Goal: Find contact information: Find contact information

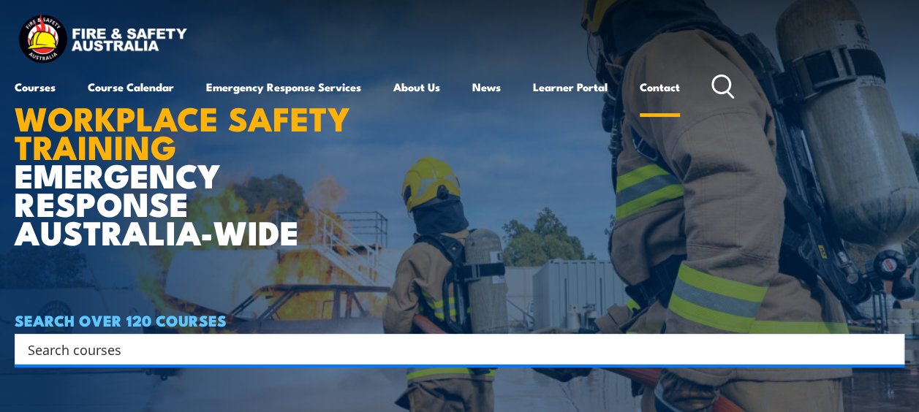
click at [660, 86] on link "Contact" at bounding box center [660, 86] width 40 height 35
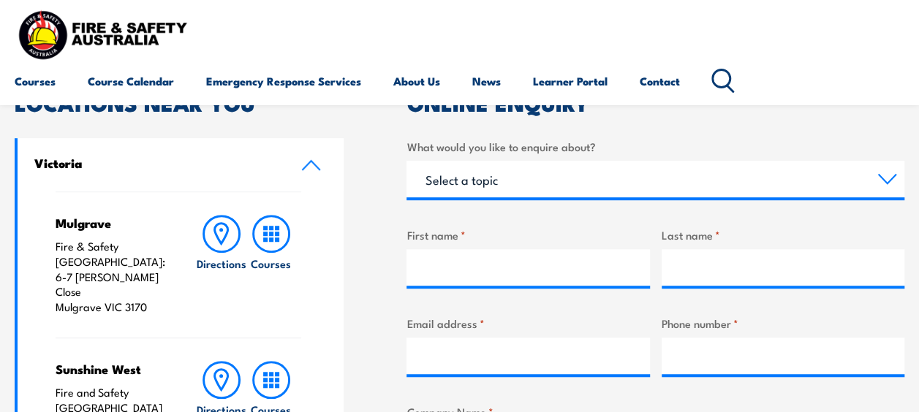
scroll to position [365, 0]
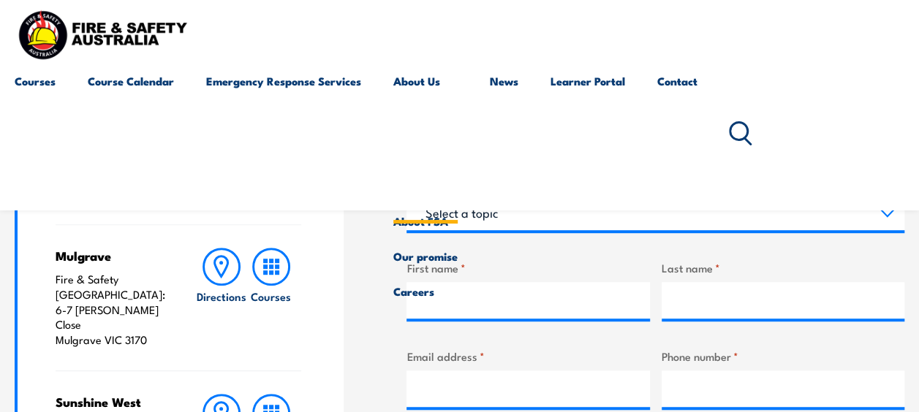
click at [427, 82] on link "About Us" at bounding box center [425, 134] width 64 height 140
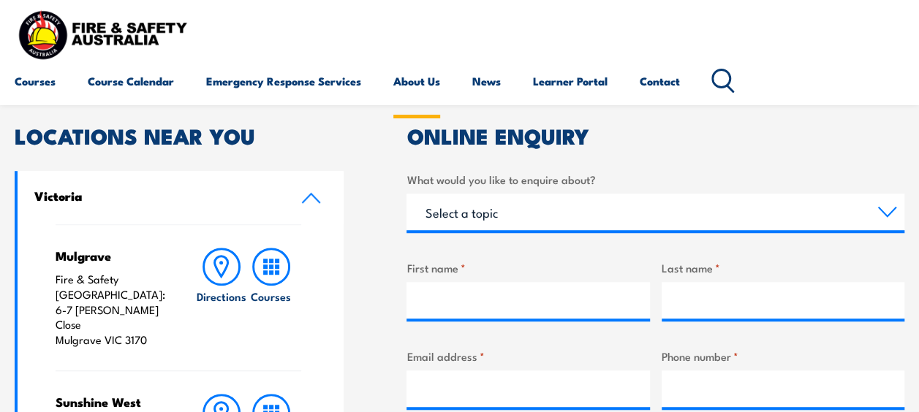
click at [427, 82] on link "About Us" at bounding box center [416, 81] width 47 height 35
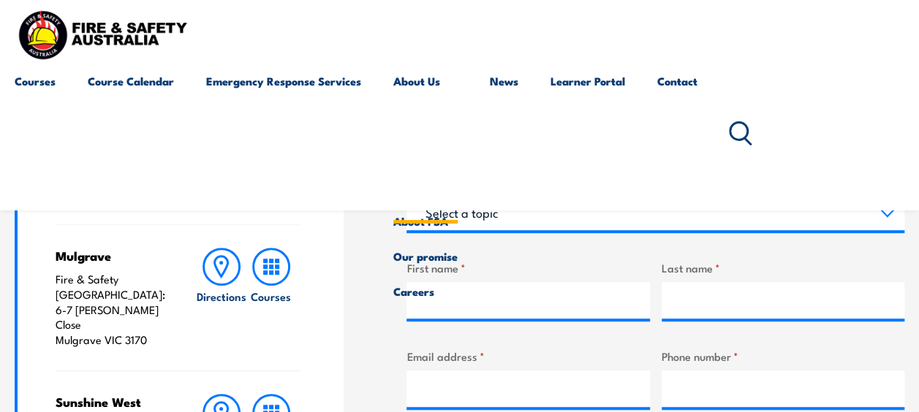
click at [403, 83] on link "About Us" at bounding box center [425, 134] width 64 height 140
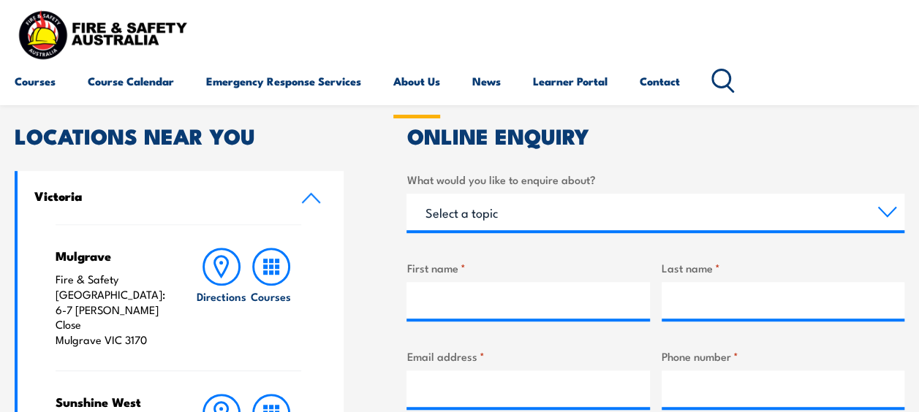
click at [414, 78] on link "About Us" at bounding box center [416, 81] width 47 height 35
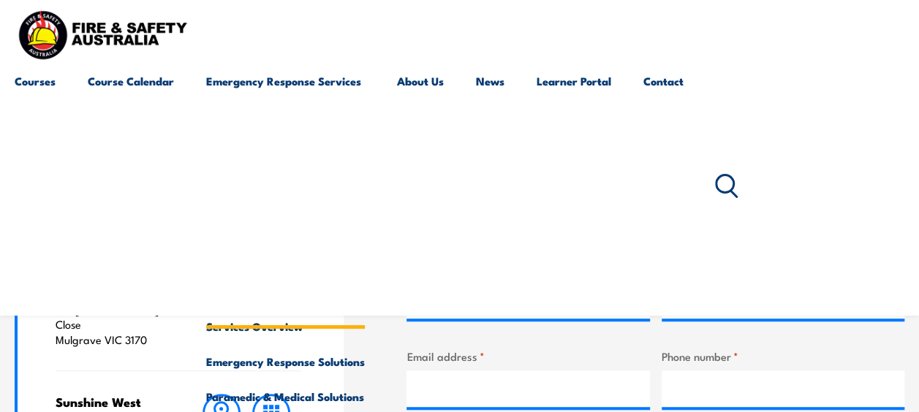
click at [308, 80] on link "Emergency Response Services" at bounding box center [285, 187] width 159 height 246
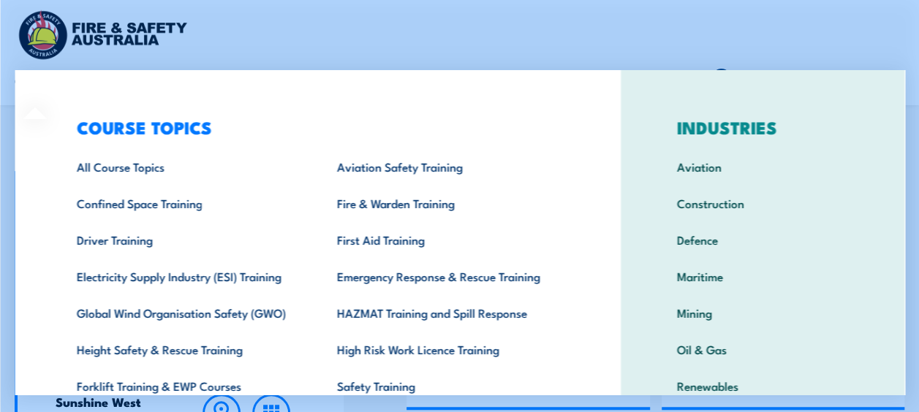
click at [102, 27] on img at bounding box center [102, 35] width 175 height 58
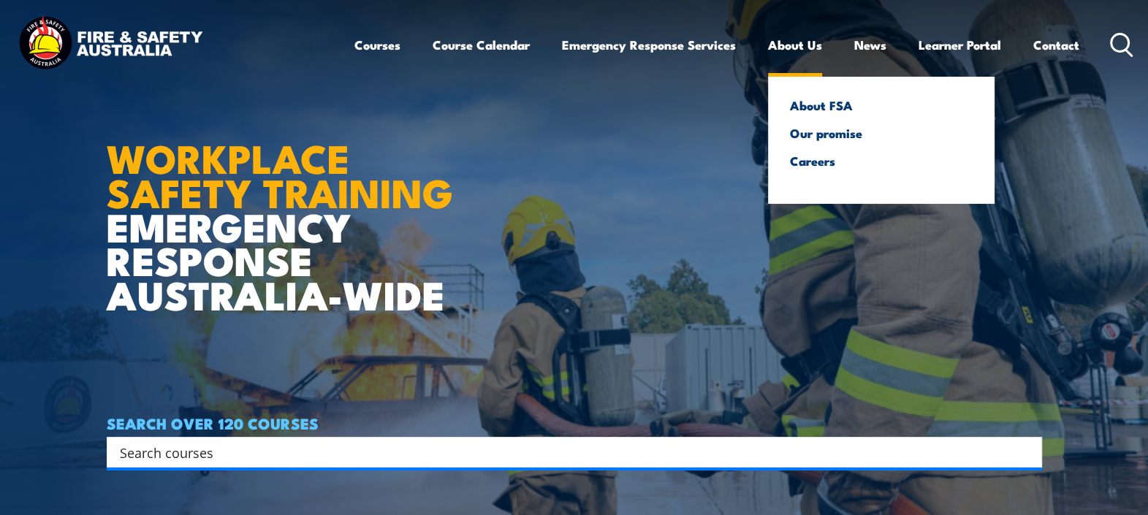
click at [806, 45] on link "About Us" at bounding box center [795, 45] width 54 height 39
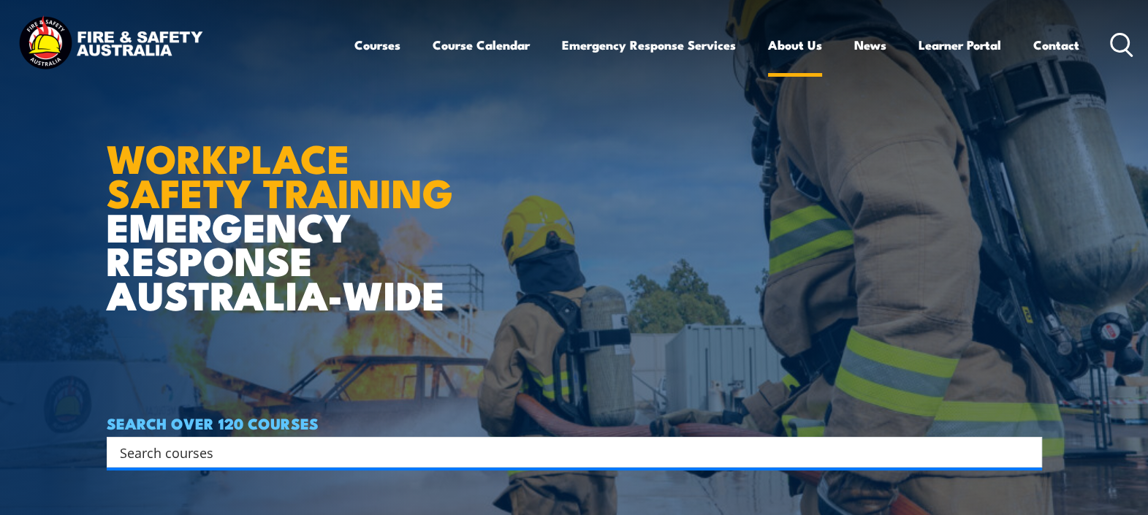
click at [806, 45] on link "About Us" at bounding box center [795, 45] width 54 height 39
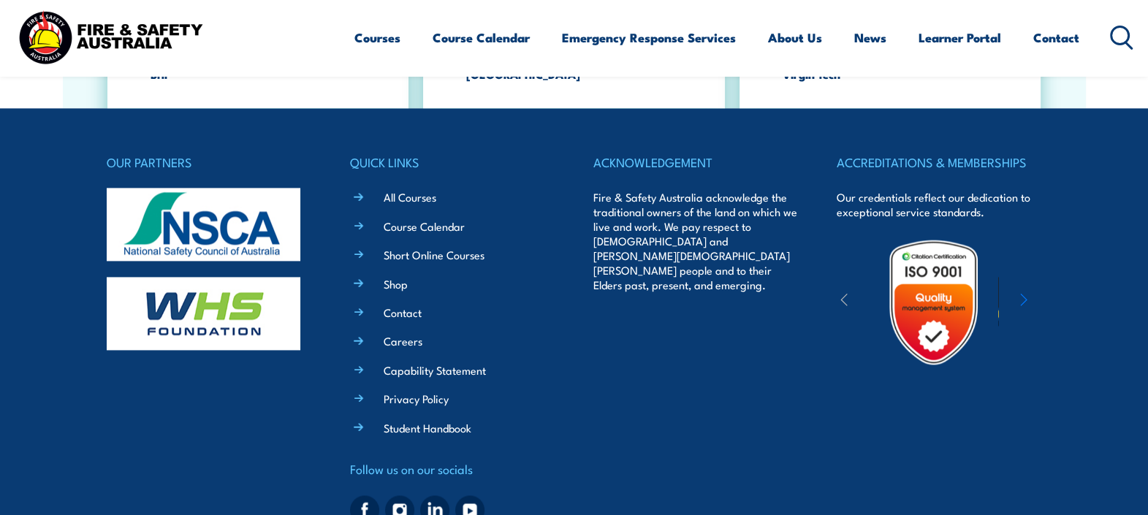
scroll to position [2649, 0]
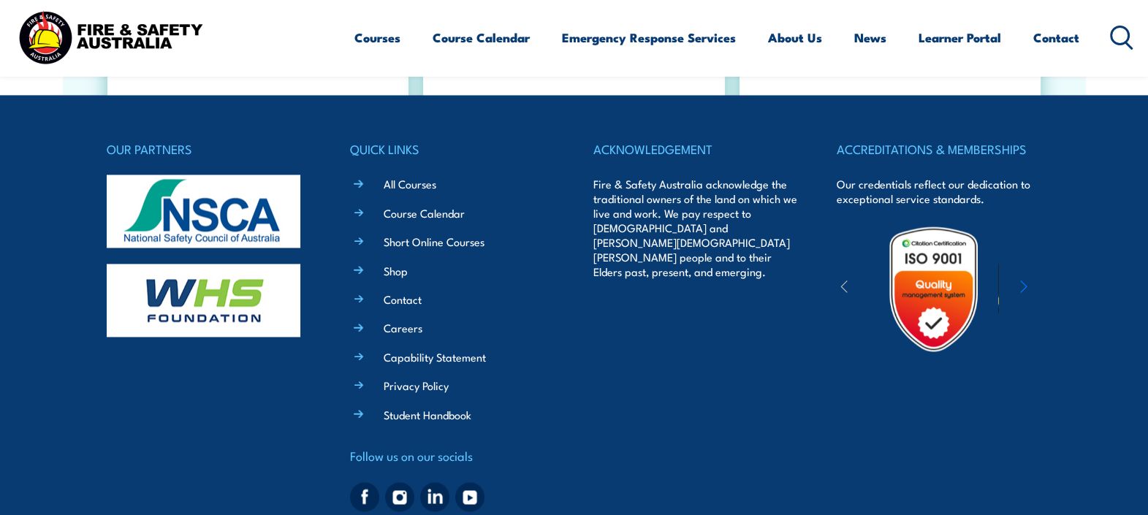
click at [918, 279] on icon "button" at bounding box center [1023, 286] width 7 height 15
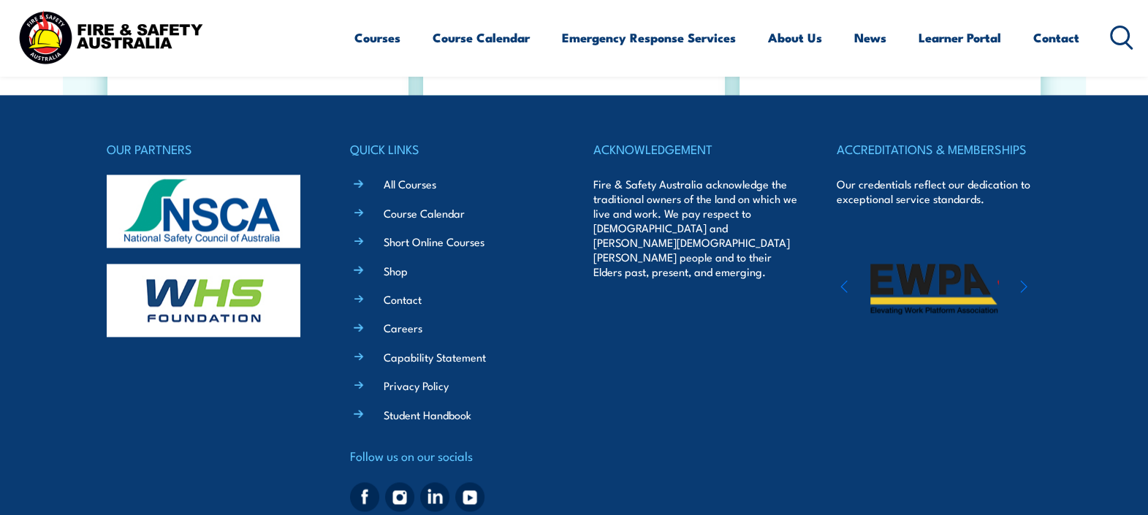
click at [918, 279] on icon "button" at bounding box center [1023, 286] width 7 height 15
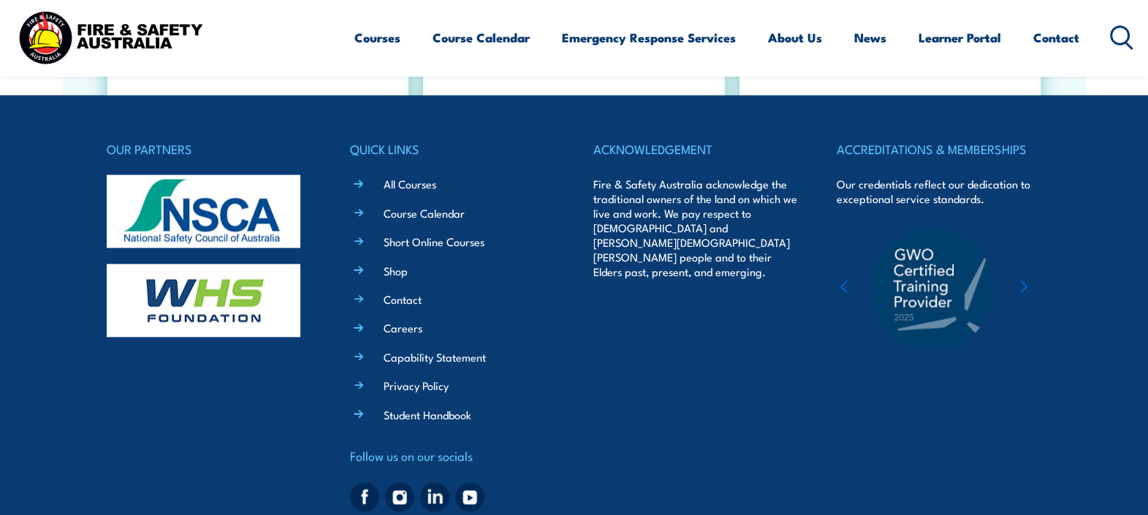
click at [918, 279] on icon "button" at bounding box center [1023, 286] width 7 height 15
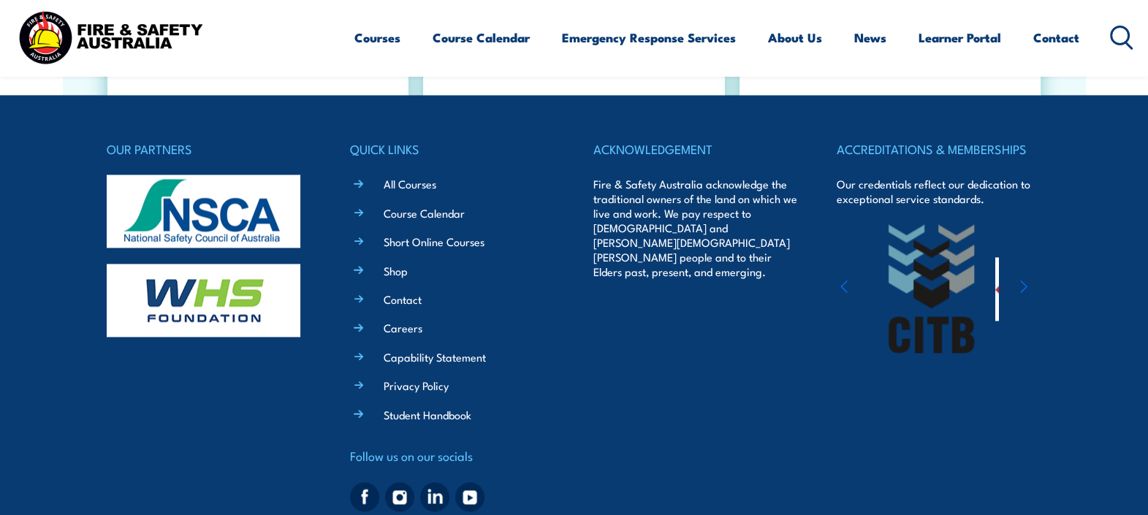
click at [918, 279] on icon "button" at bounding box center [1023, 286] width 7 height 15
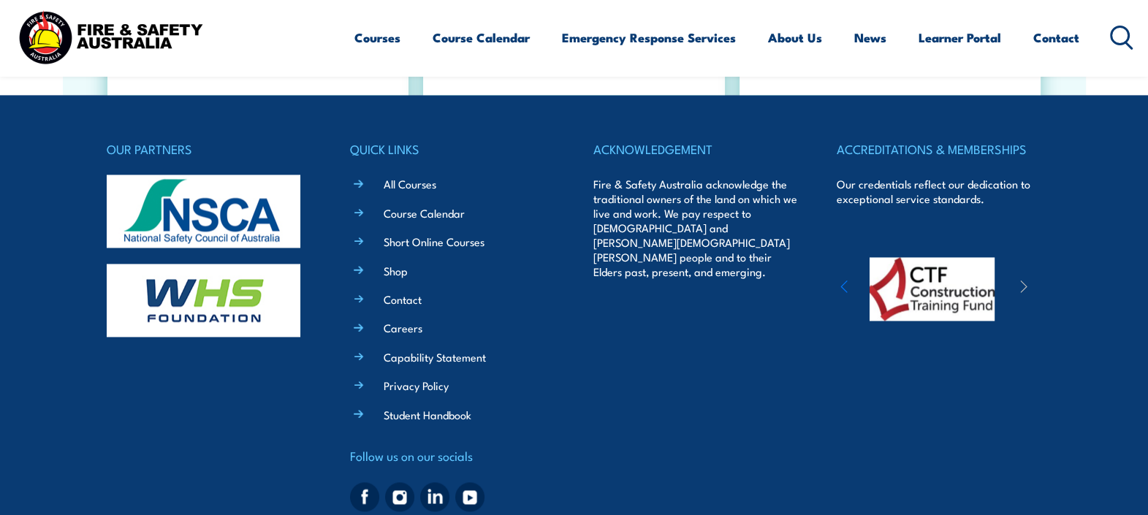
click at [918, 279] on icon "button" at bounding box center [1023, 286] width 7 height 15
click at [843, 279] on icon "button" at bounding box center [844, 286] width 7 height 15
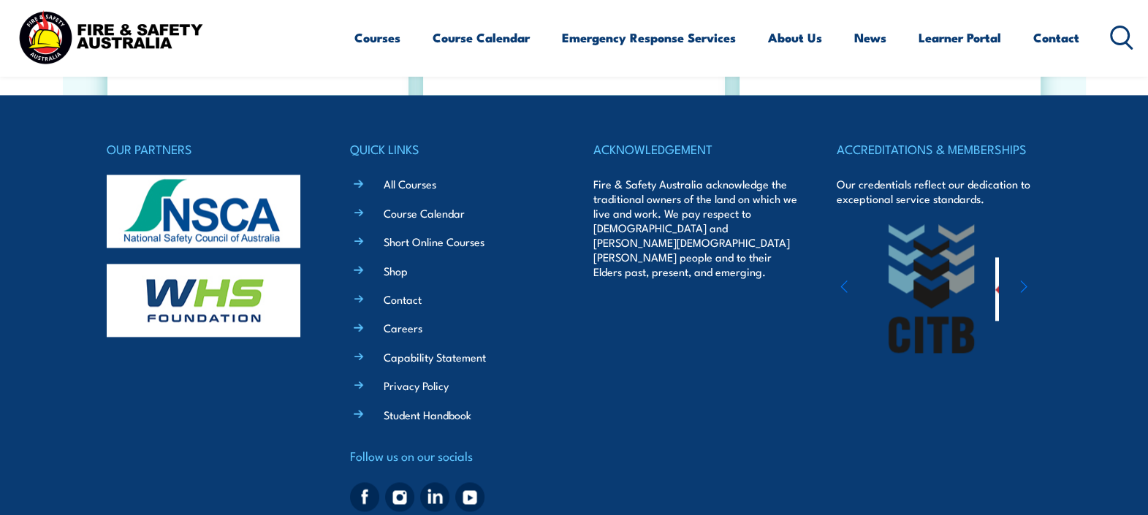
click at [843, 279] on icon "button" at bounding box center [844, 286] width 7 height 15
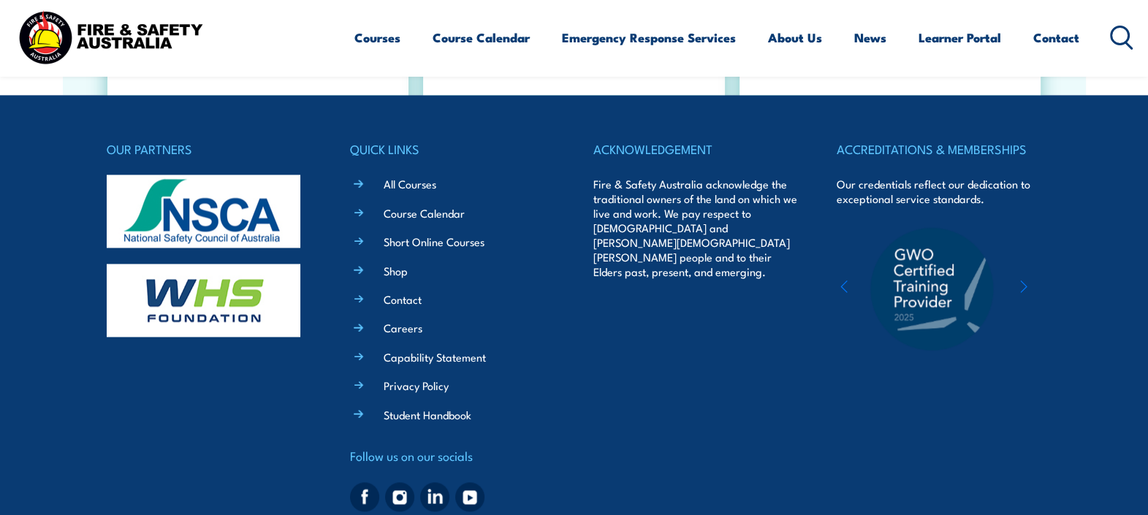
click at [843, 279] on icon "button" at bounding box center [844, 286] width 7 height 15
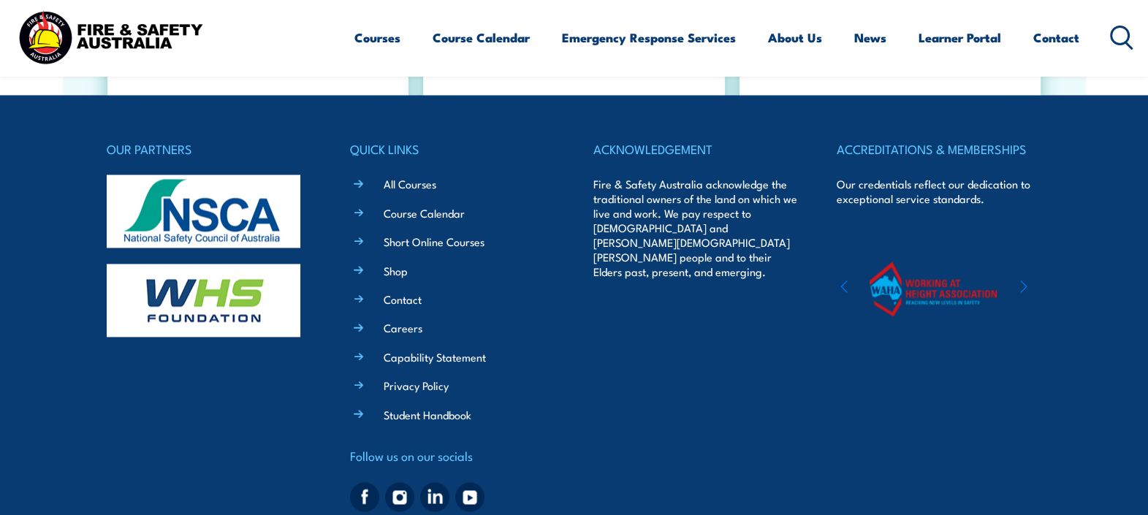
click at [843, 279] on icon "button" at bounding box center [844, 286] width 7 height 15
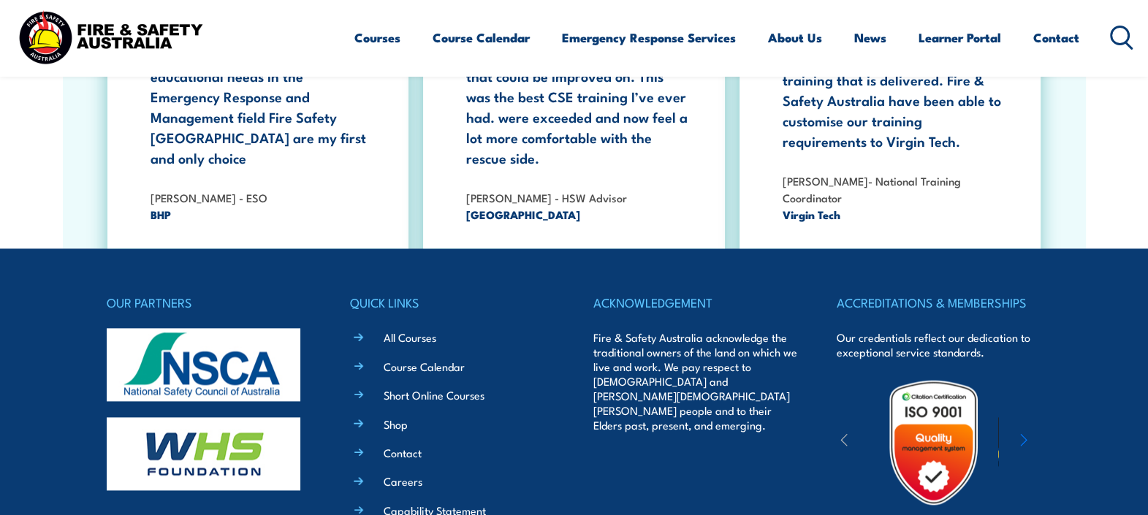
scroll to position [2489, 0]
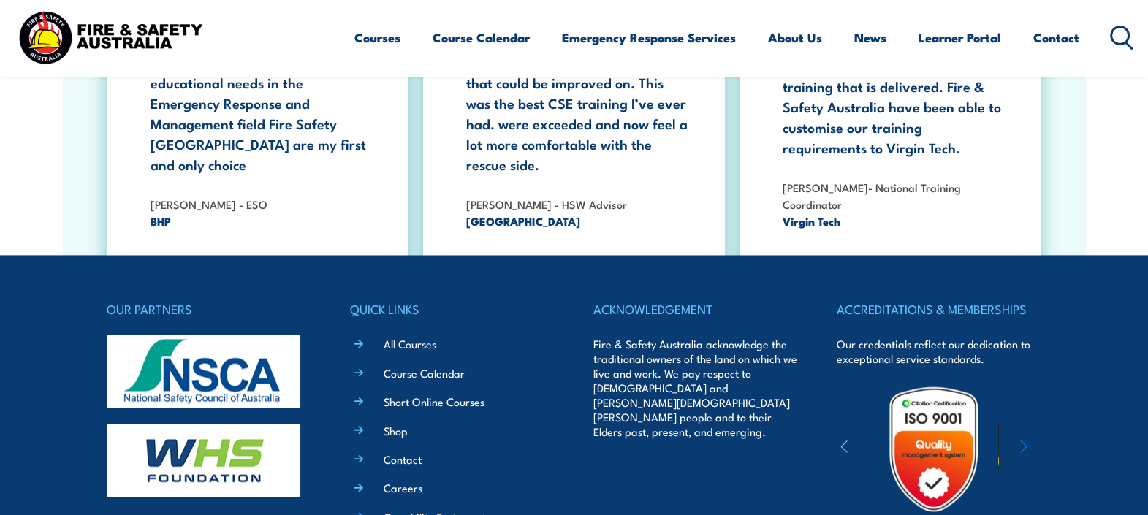
click at [918, 385] on img at bounding box center [934, 449] width 128 height 128
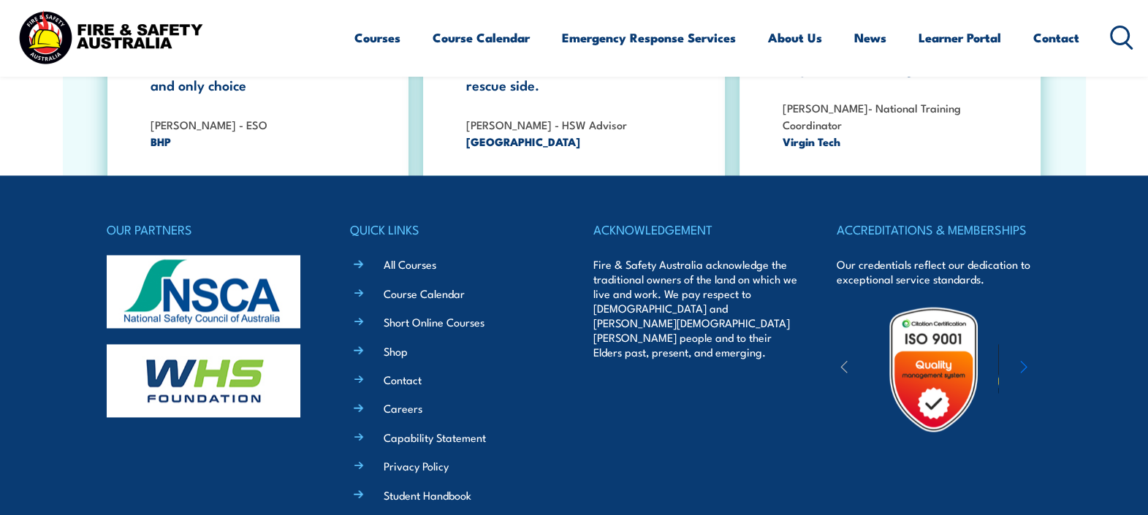
scroll to position [2649, 0]
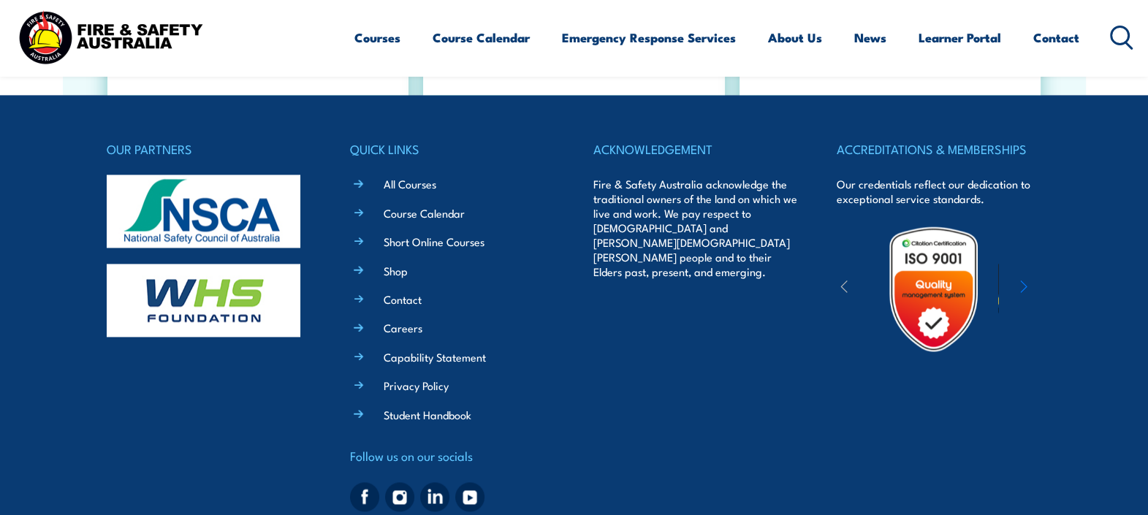
click at [873, 139] on h4 "ACCREDITATIONS & MEMBERSHIPS" at bounding box center [939, 149] width 205 height 20
click at [879, 139] on h4 "ACCREDITATIONS & MEMBERSHIPS" at bounding box center [939, 149] width 205 height 20
click at [1023, 279] on icon "button" at bounding box center [1023, 286] width 7 height 15
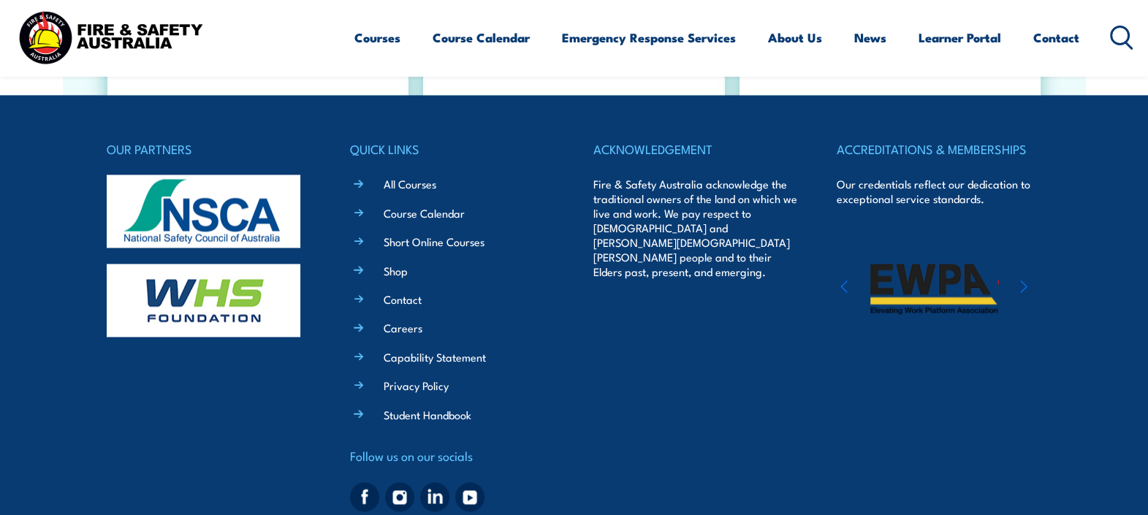
click at [1023, 279] on icon "button" at bounding box center [1023, 286] width 7 height 15
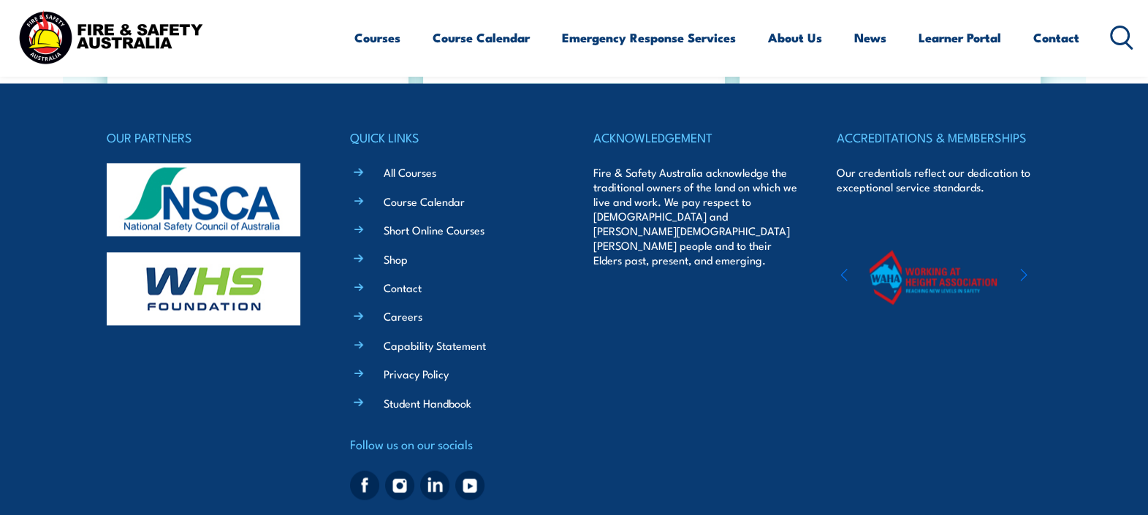
scroll to position [2672, 0]
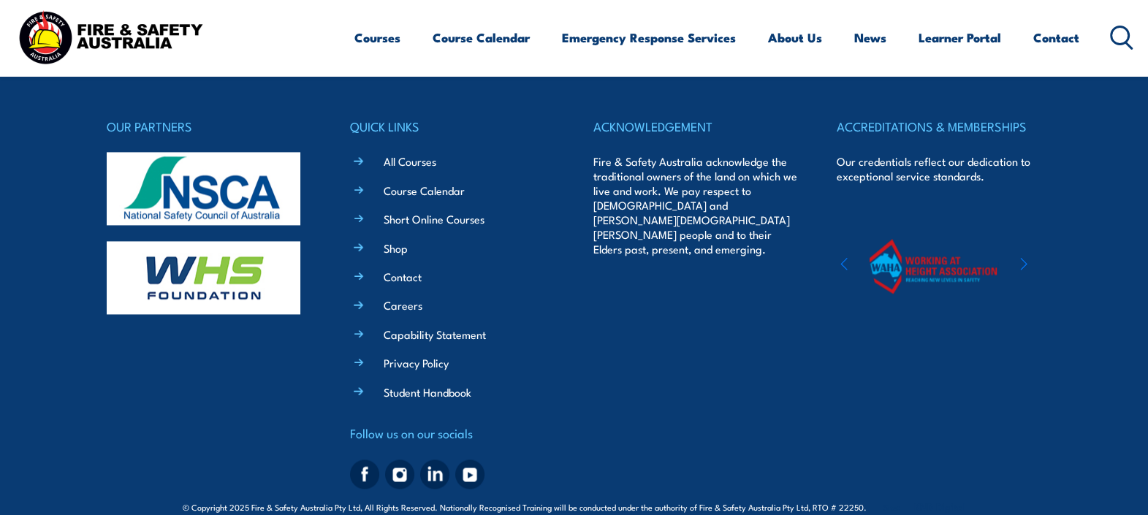
click at [1028, 233] on div at bounding box center [934, 266] width 194 height 129
click at [1023, 257] on icon "button" at bounding box center [1023, 264] width 7 height 15
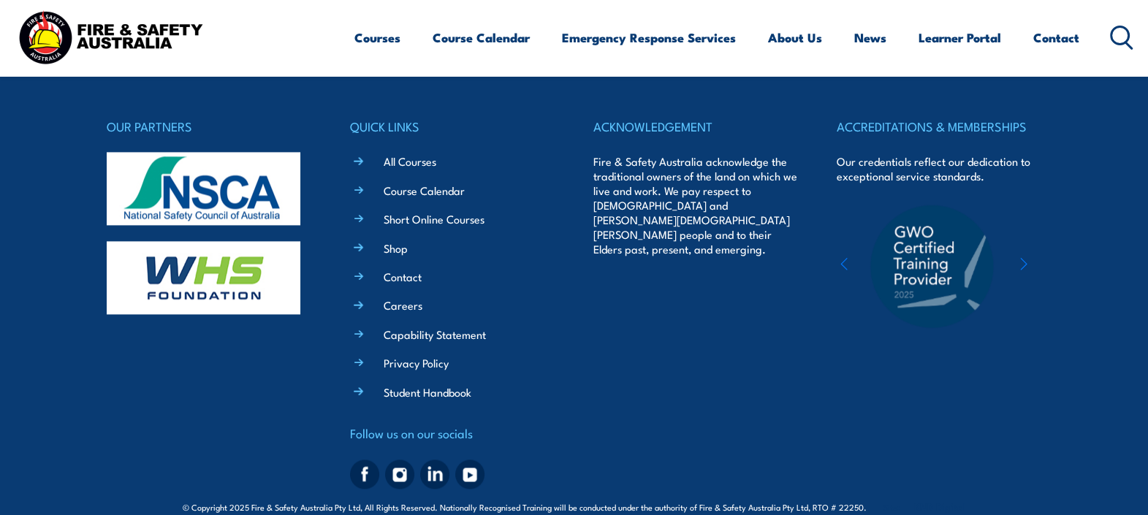
click at [1023, 257] on icon "button" at bounding box center [1023, 264] width 7 height 15
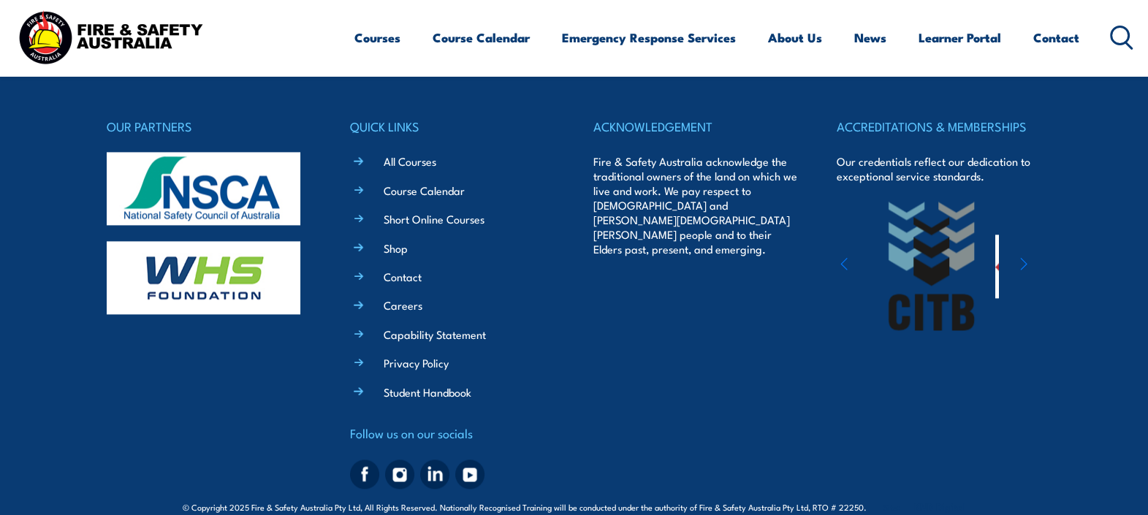
click at [1023, 257] on icon "button" at bounding box center [1023, 264] width 7 height 15
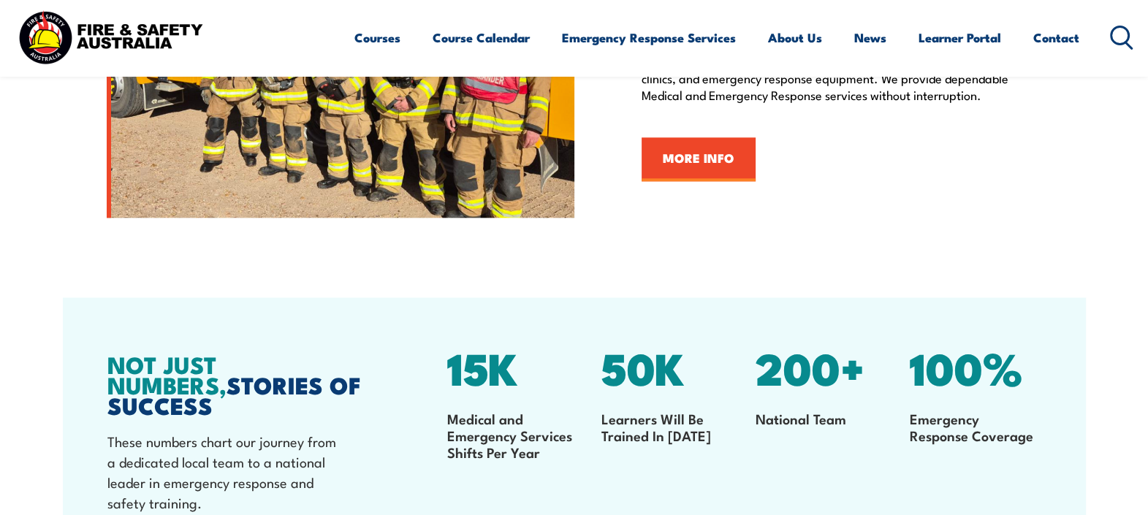
scroll to position [1667, 0]
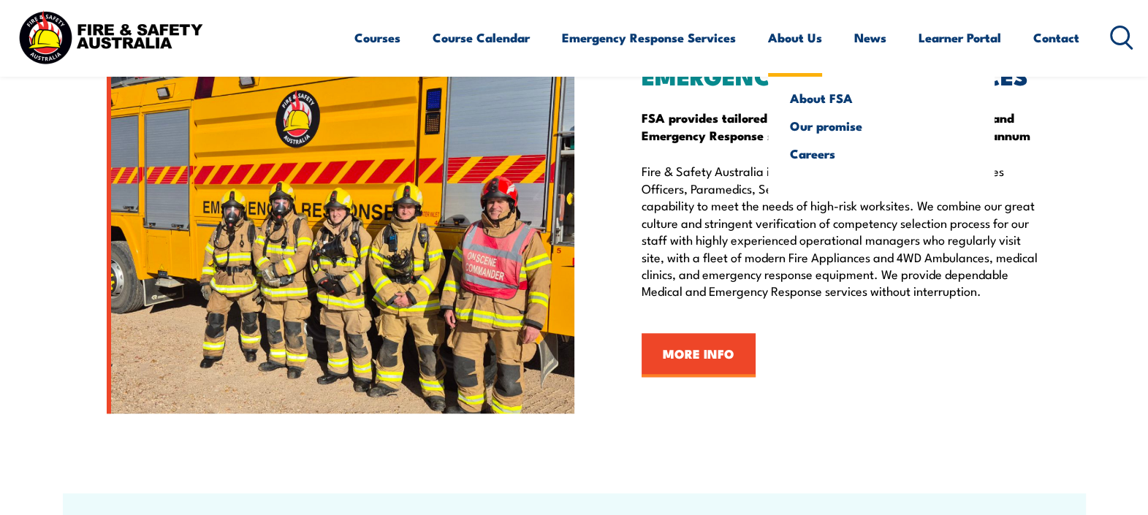
click at [795, 27] on link "About Us" at bounding box center [795, 37] width 54 height 39
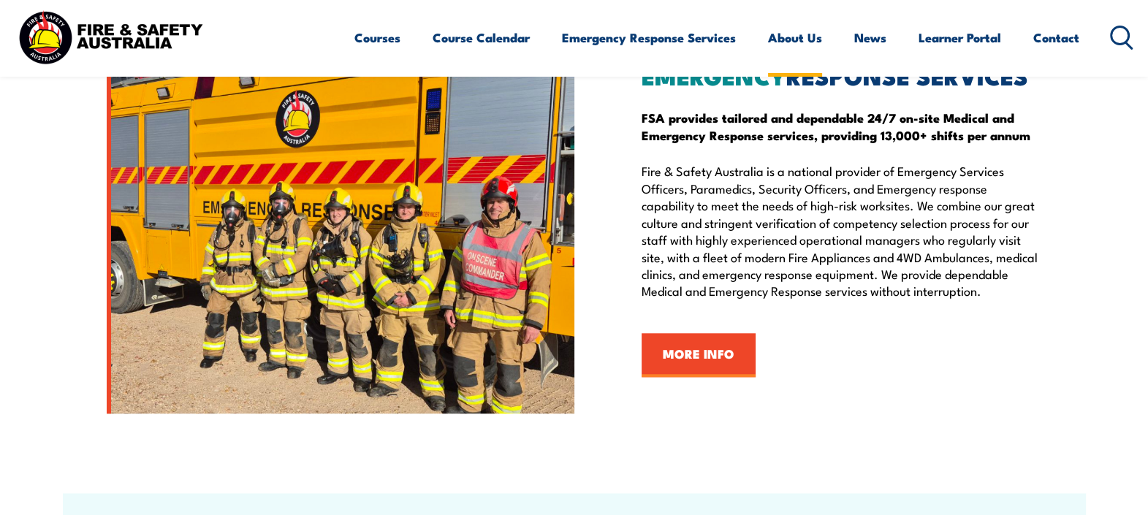
click at [795, 27] on link "About Us" at bounding box center [795, 37] width 54 height 39
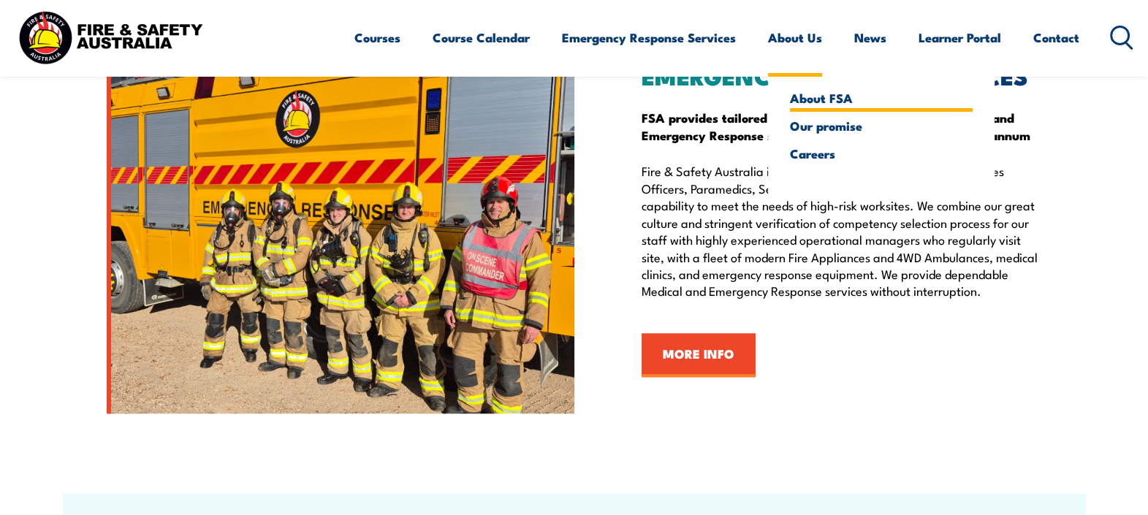
click at [817, 97] on link "About FSA" at bounding box center [881, 97] width 183 height 13
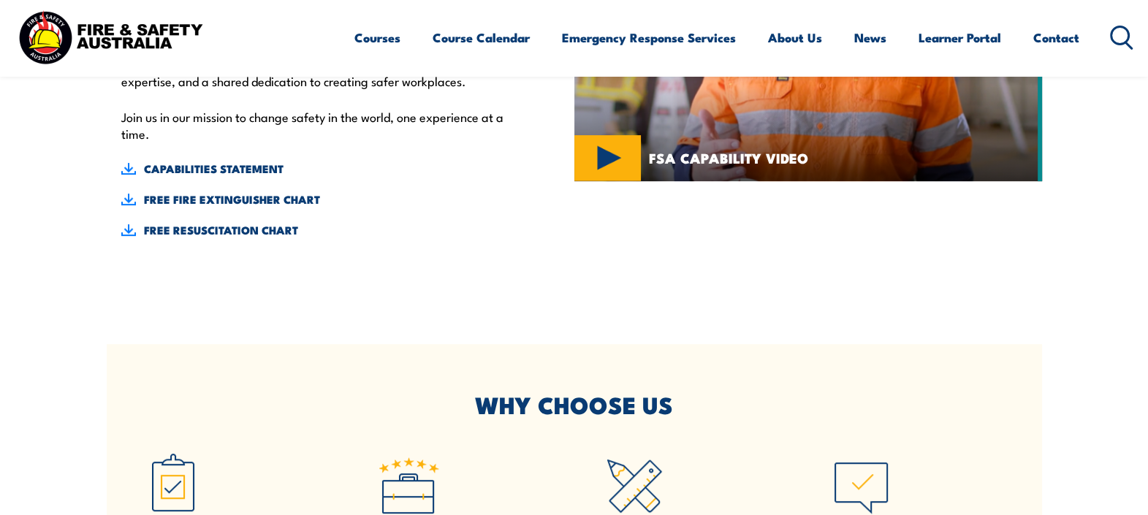
scroll to position [1005, 0]
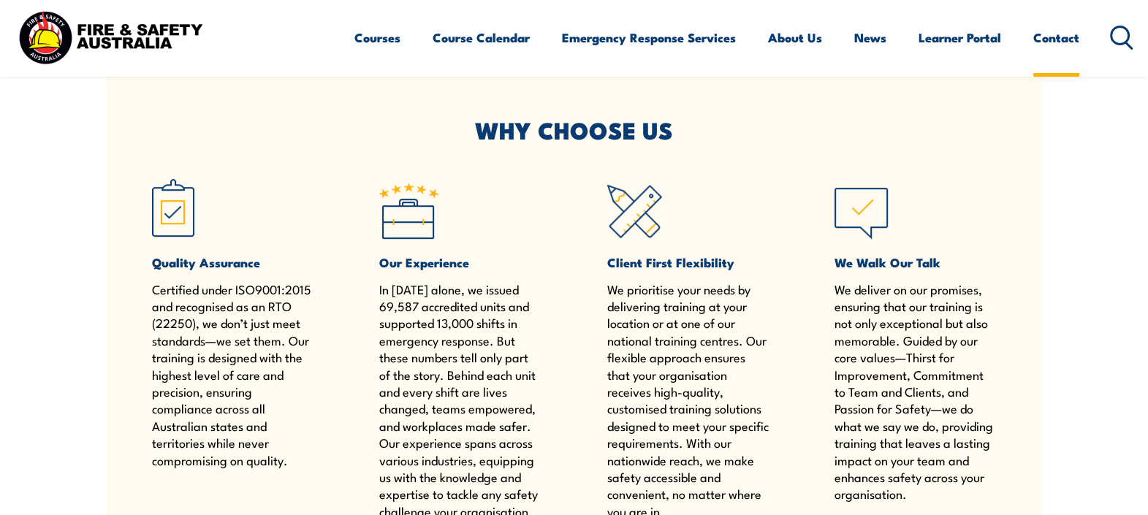
click at [1049, 32] on link "Contact" at bounding box center [1057, 37] width 46 height 39
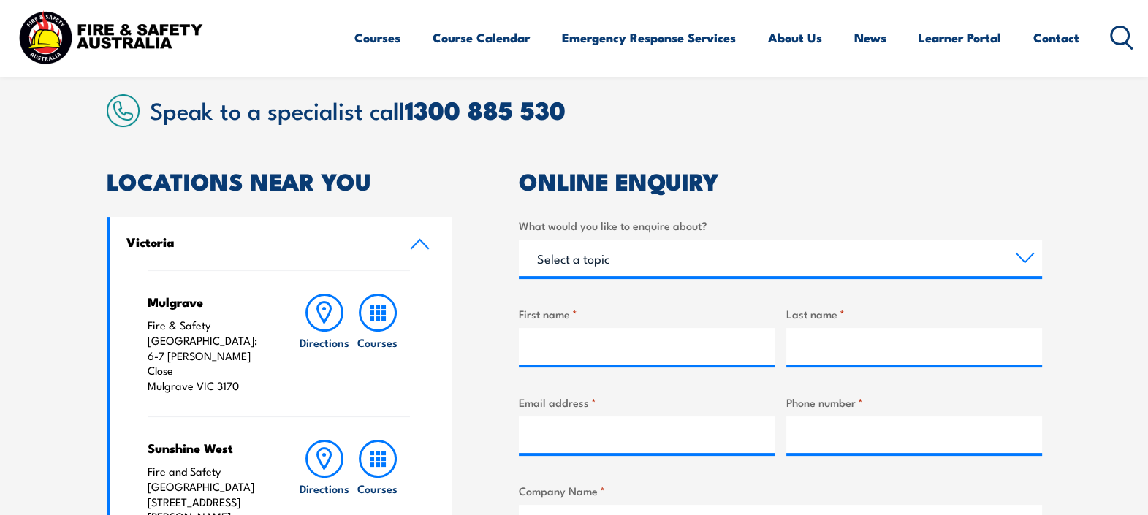
scroll to position [182, 0]
